Goal: Information Seeking & Learning: Learn about a topic

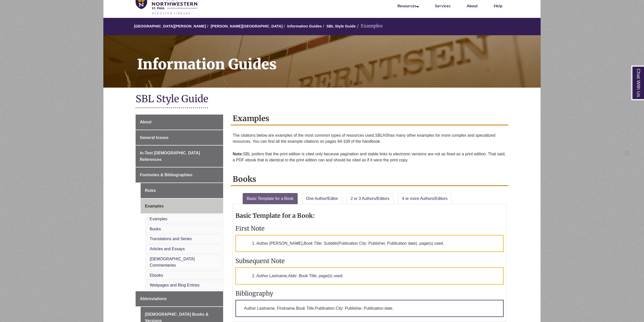
scroll to position [103, 0]
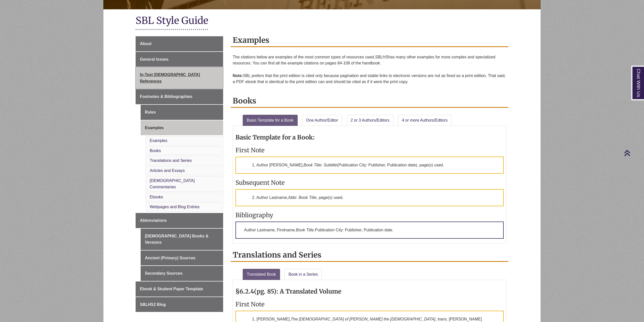
click at [184, 71] on link "In-Text [DEMOGRAPHIC_DATA] References" at bounding box center [180, 77] width 88 height 21
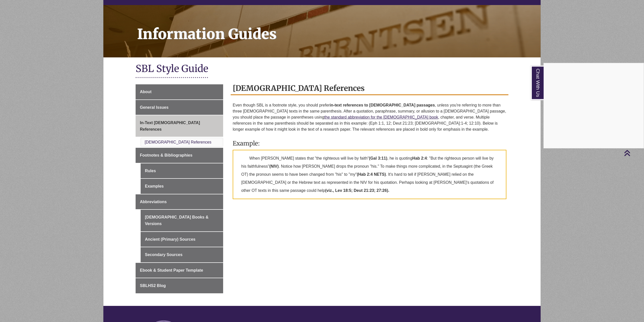
scroll to position [51, 0]
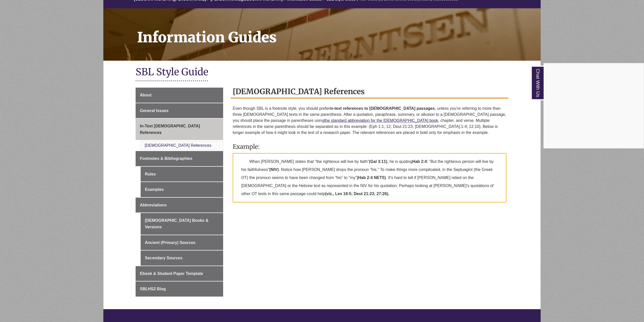
click at [175, 168] on div "Chat With Us" at bounding box center [322, 161] width 644 height 322
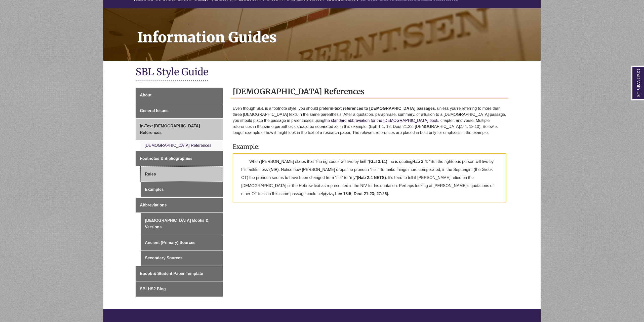
click at [173, 167] on link "Rules" at bounding box center [182, 174] width 83 height 15
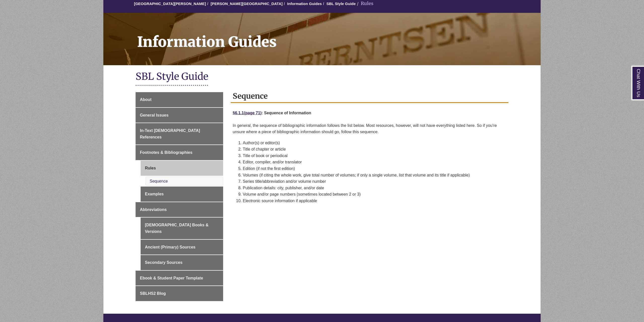
scroll to position [51, 0]
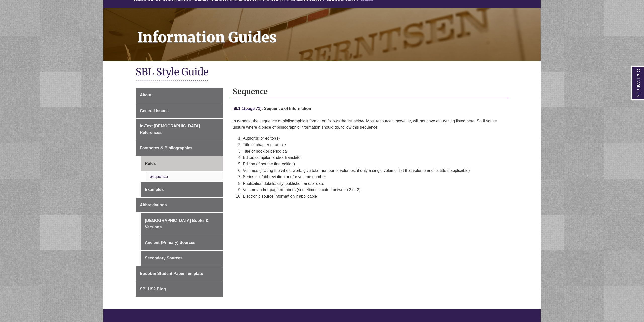
click at [188, 174] on li "Sequence" at bounding box center [185, 176] width 78 height 9
drag, startPoint x: 182, startPoint y: 169, endPoint x: 173, endPoint y: 176, distance: 11.4
click at [182, 172] on li "Sequence" at bounding box center [185, 176] width 78 height 9
click at [204, 266] on link "Ebook & Student Paper Template" at bounding box center [180, 273] width 88 height 15
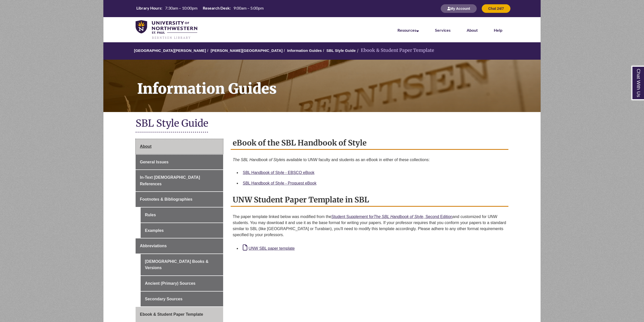
click at [172, 149] on link "About" at bounding box center [180, 146] width 88 height 15
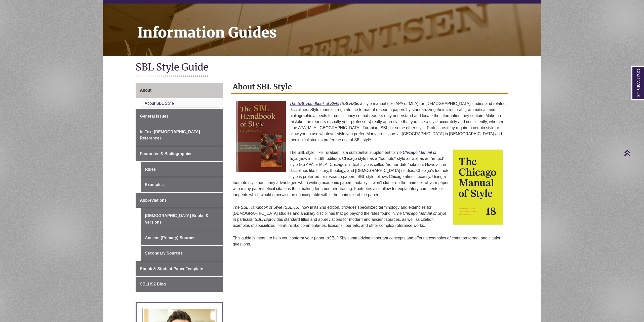
scroll to position [51, 0]
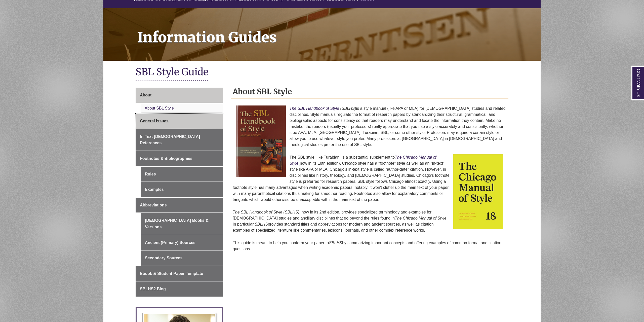
click at [182, 121] on link "General Issues" at bounding box center [180, 121] width 88 height 15
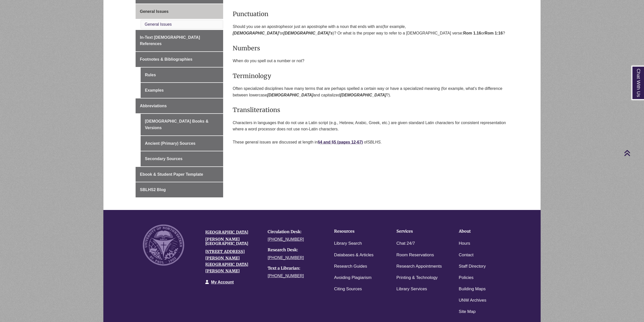
scroll to position [154, 0]
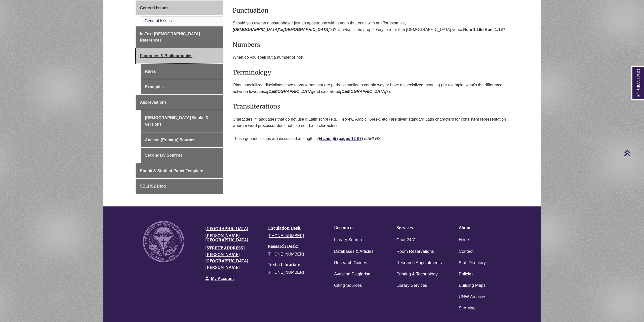
click at [196, 51] on link "Footnotes & Bibliographies" at bounding box center [180, 55] width 88 height 15
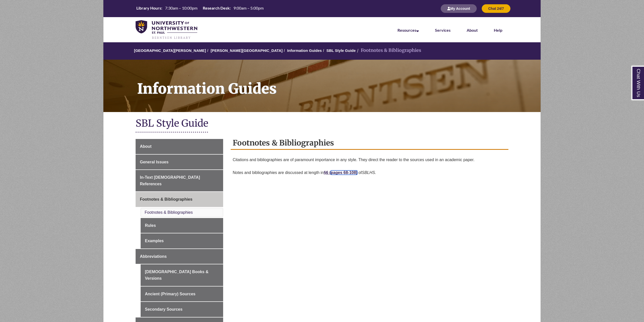
click at [349, 171] on link "pages 68-108)" at bounding box center [344, 172] width 27 height 4
